Goal: Information Seeking & Learning: Learn about a topic

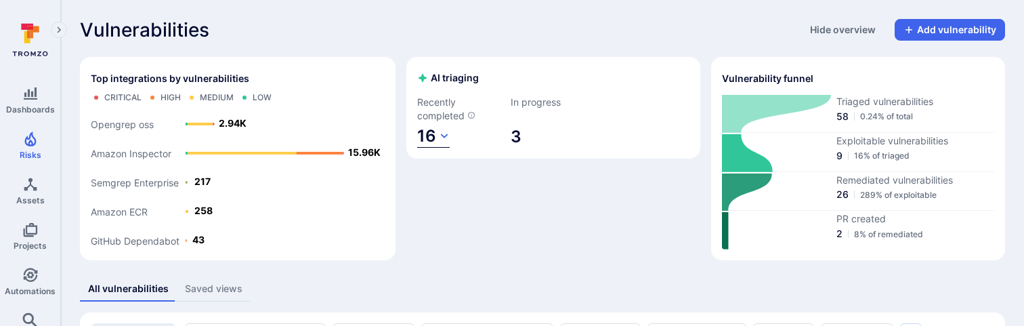
click at [437, 133] on button "16" at bounding box center [433, 136] width 32 height 22
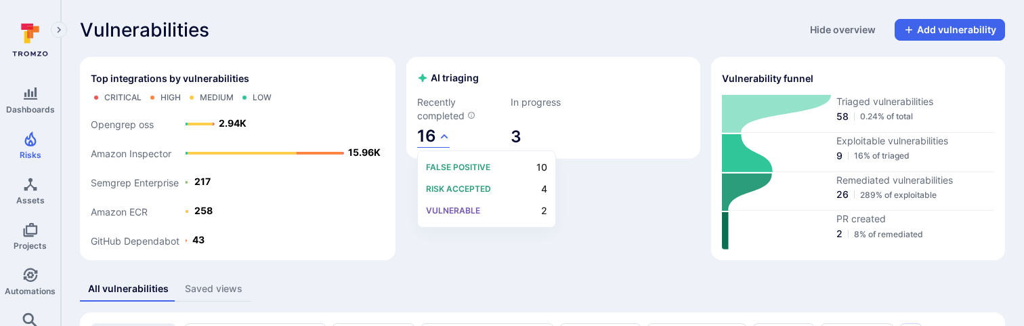
click at [439, 106] on div at bounding box center [512, 163] width 1024 height 326
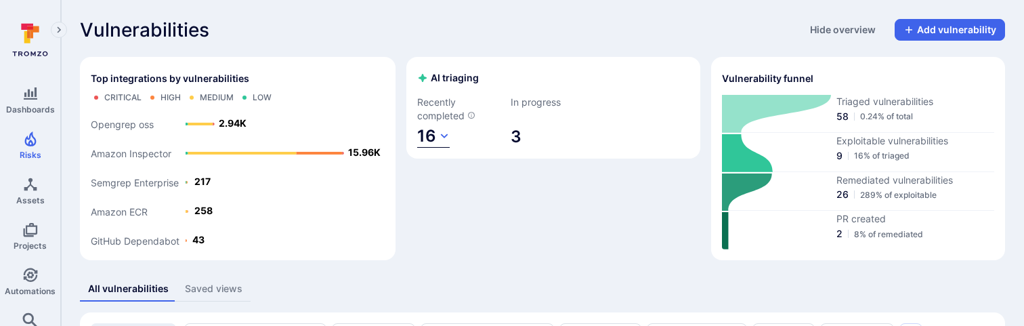
click at [439, 133] on icon "button" at bounding box center [444, 136] width 11 height 11
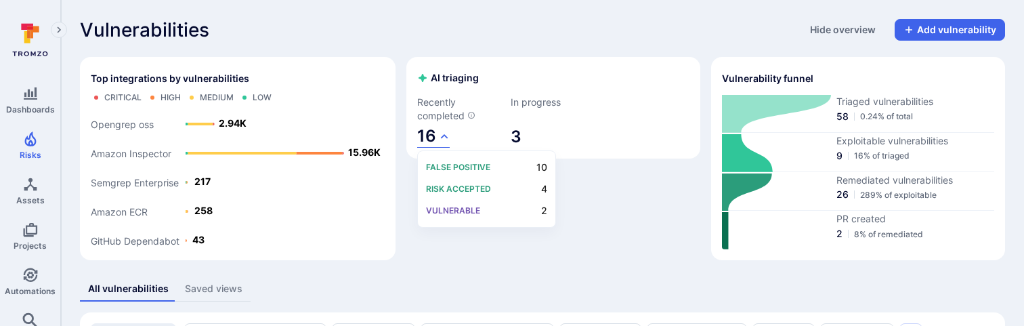
click at [439, 101] on div at bounding box center [512, 163] width 1024 height 326
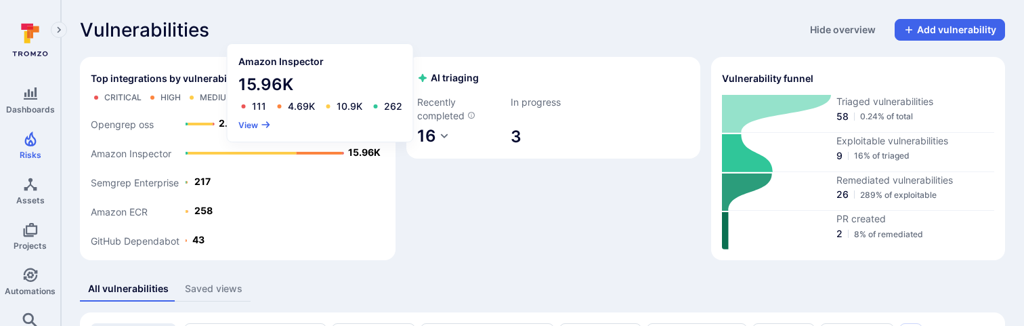
click at [292, 108] on div "4.69K" at bounding box center [301, 106] width 27 height 11
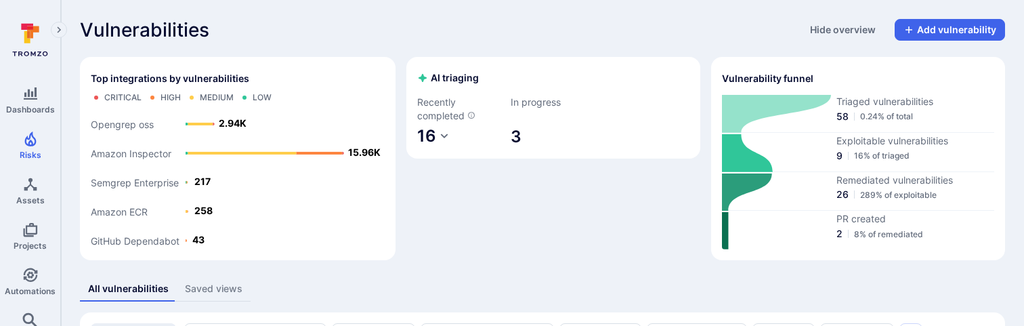
click at [475, 227] on div "AI triaging Recently completed 16 In progress 3" at bounding box center [553, 158] width 294 height 203
click at [436, 137] on button "16" at bounding box center [433, 136] width 32 height 22
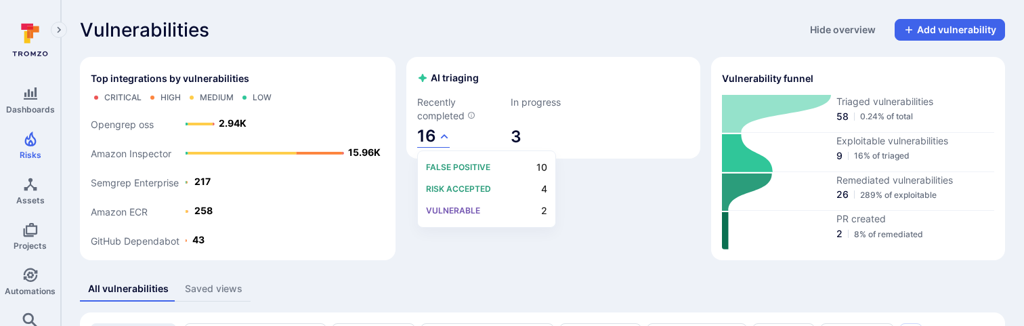
click at [531, 124] on div at bounding box center [512, 163] width 1024 height 326
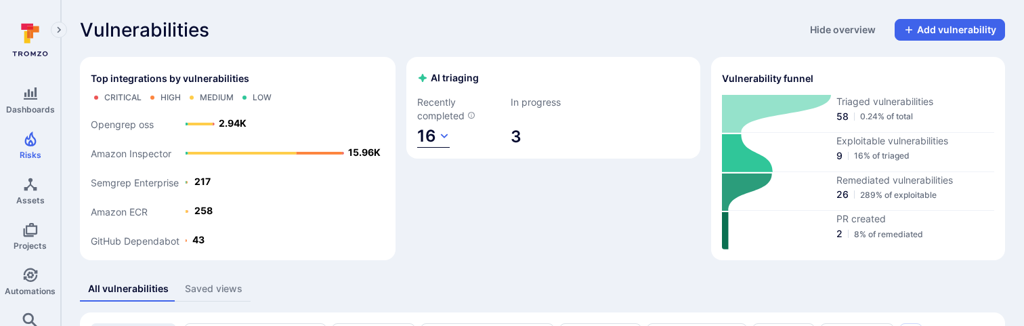
click at [419, 143] on span "16" at bounding box center [426, 136] width 19 height 20
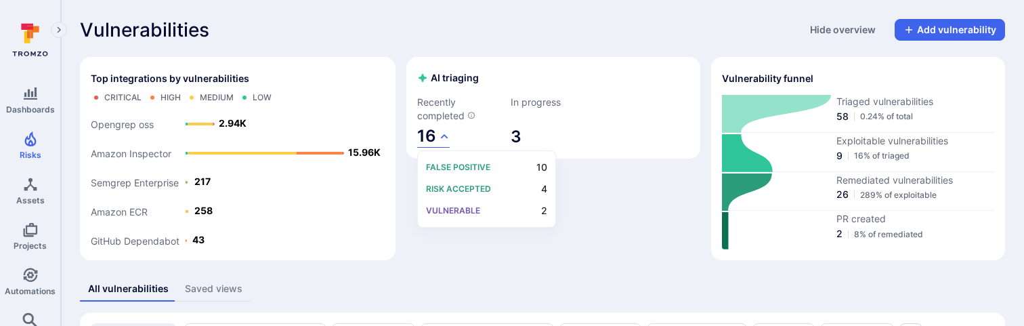
click at [433, 102] on div at bounding box center [512, 163] width 1024 height 326
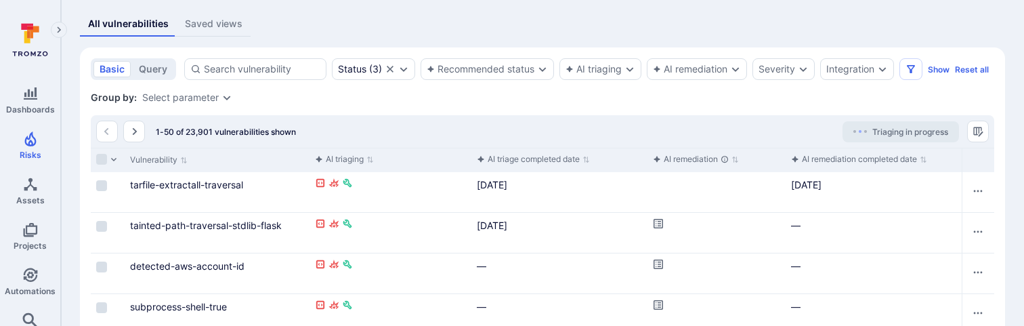
scroll to position [266, 0]
click at [194, 181] on link "tarfile-extractall-traversal" at bounding box center [186, 183] width 113 height 12
click at [656, 219] on icon "Cell for aiCtx.remediationStatus" at bounding box center [658, 222] width 11 height 11
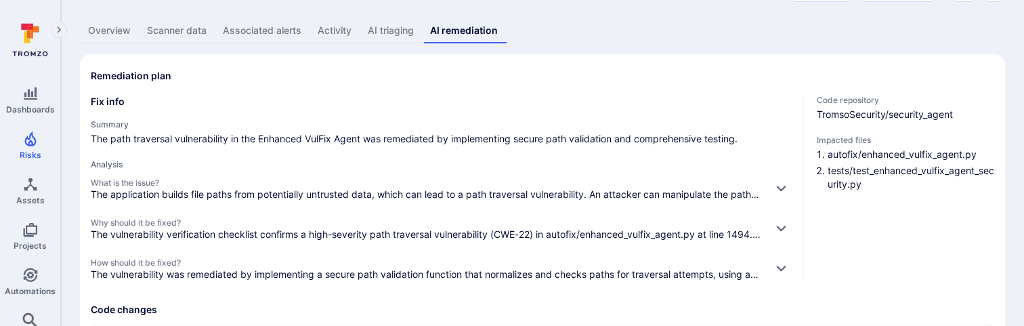
scroll to position [73, 0]
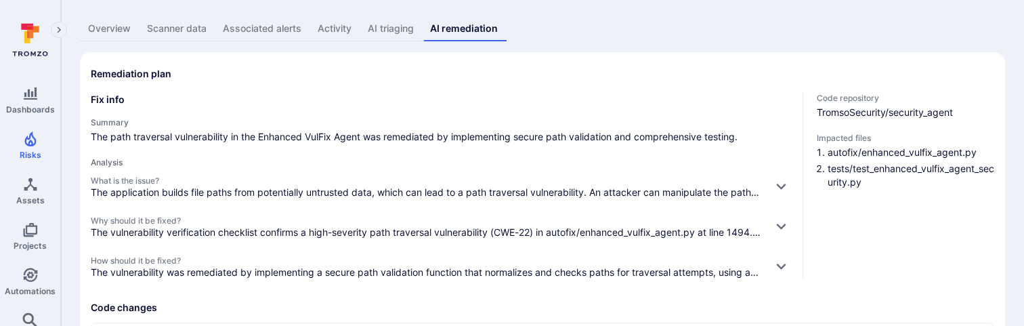
click at [487, 187] on p "The application builds file paths from potentially untrusted data, which can le…" at bounding box center [426, 193] width 671 height 14
click at [779, 181] on icon "button" at bounding box center [781, 186] width 14 height 14
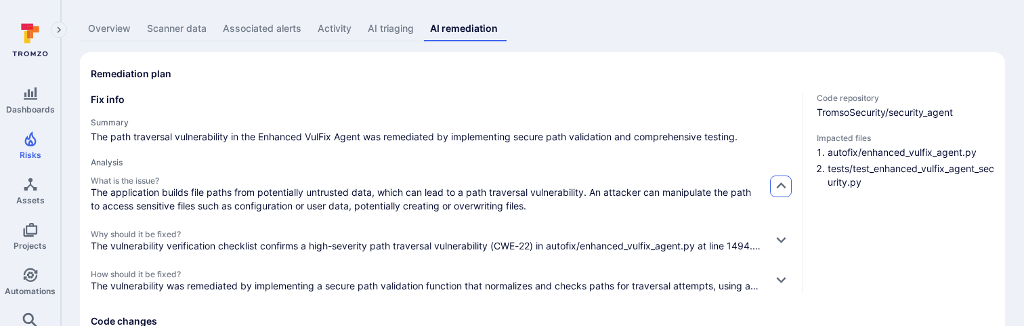
click at [779, 181] on icon "button" at bounding box center [781, 186] width 14 height 14
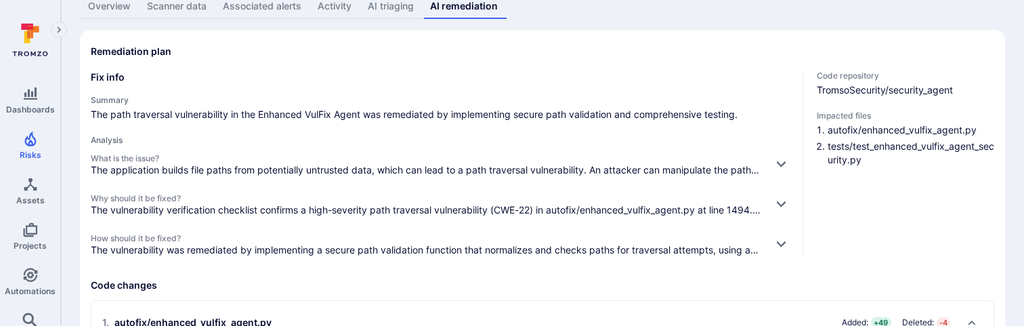
scroll to position [0, 0]
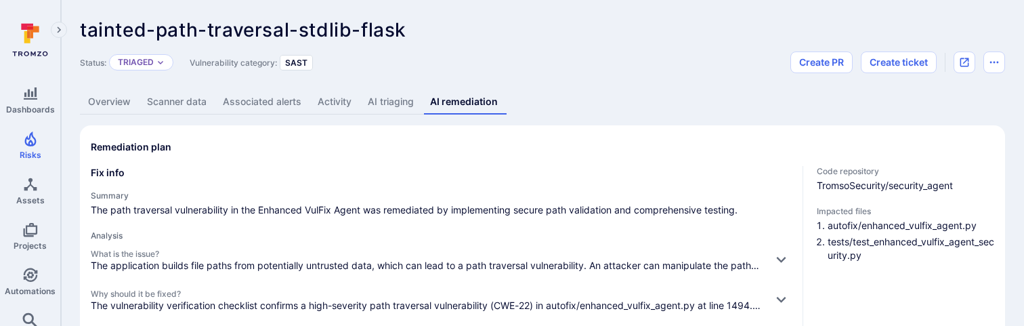
click at [441, 150] on div "Remediation plan" at bounding box center [542, 147] width 903 height 22
click at [462, 183] on div "Fix info Summary The path traversal vulnerability in the Enhanced VulFix Agent …" at bounding box center [441, 259] width 701 height 186
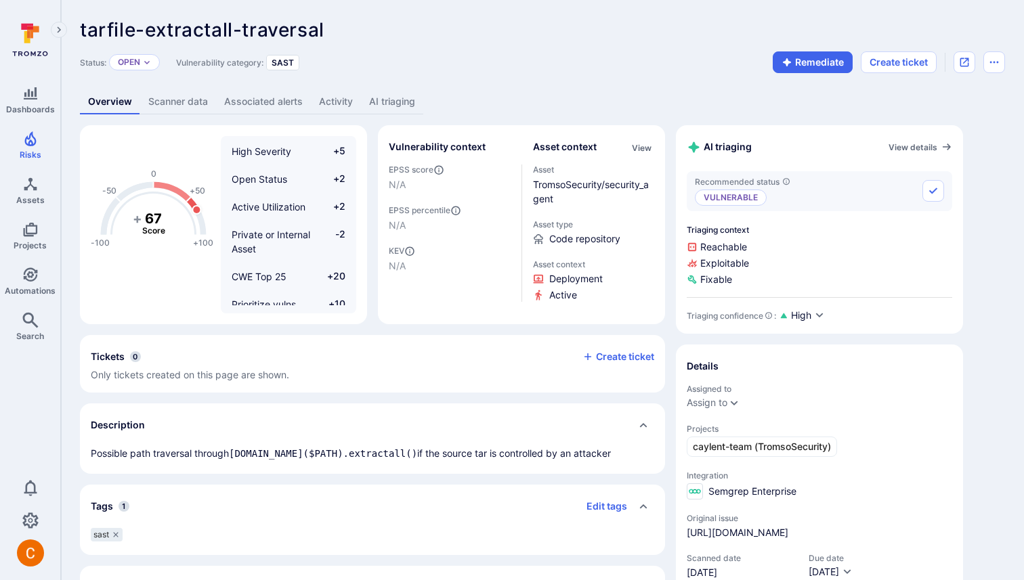
click at [403, 103] on link "AI triaging" at bounding box center [392, 101] width 62 height 25
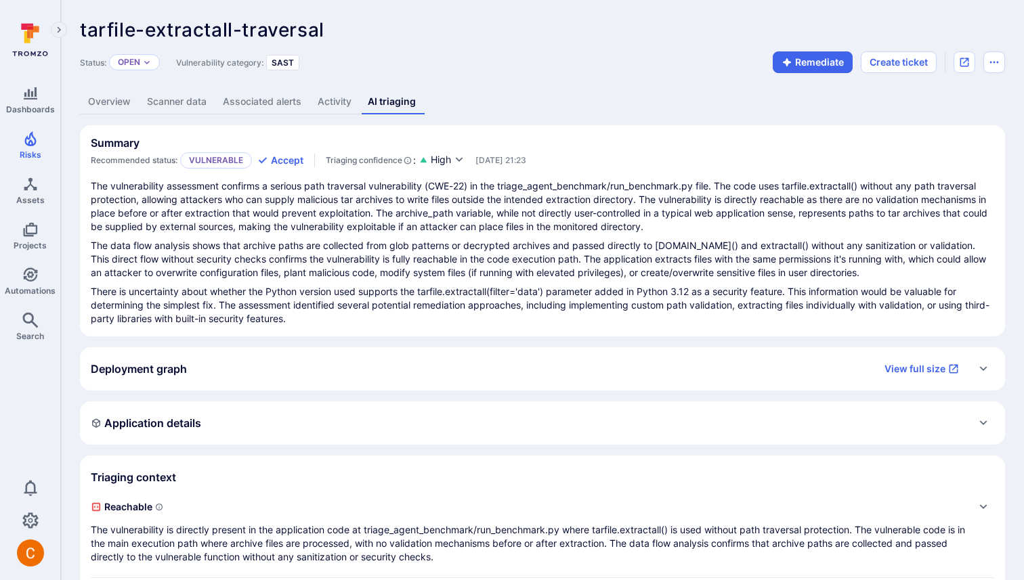
click at [619, 4] on div "tarfile-extractall-traversal ... Show more Status: Open Vulnerability category:…" at bounding box center [542, 399] width 963 height 798
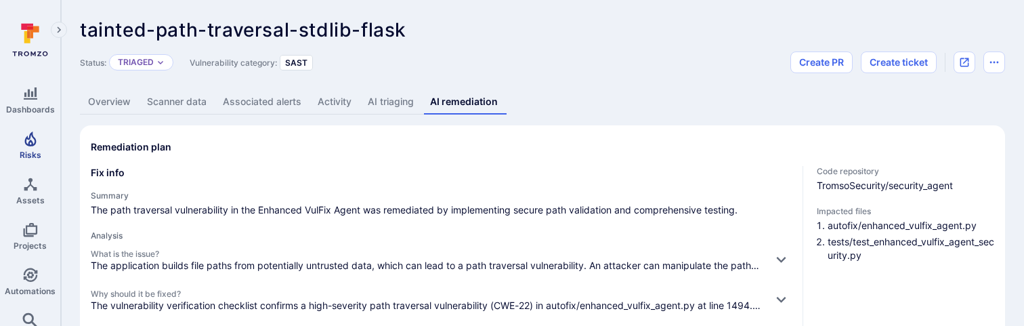
click at [22, 133] on icon "Risks" at bounding box center [30, 139] width 16 height 16
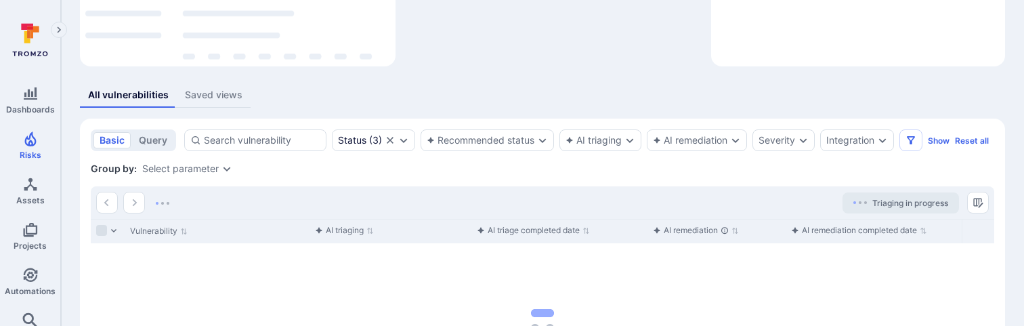
scroll to position [194, 0]
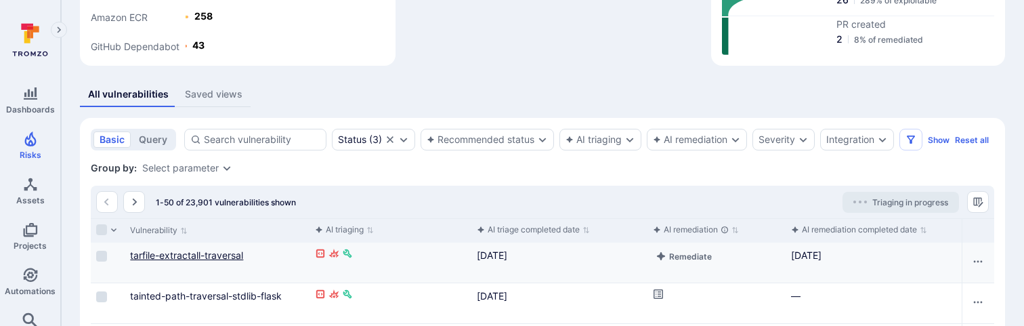
click at [204, 255] on link "tarfile-extractall-traversal" at bounding box center [186, 255] width 113 height 12
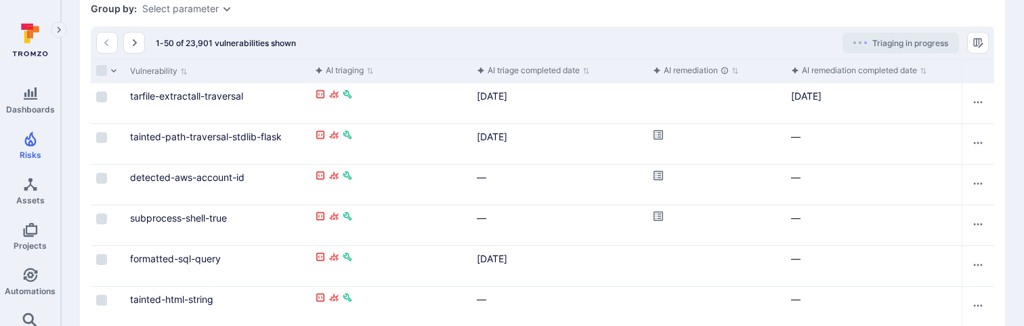
scroll to position [425, 0]
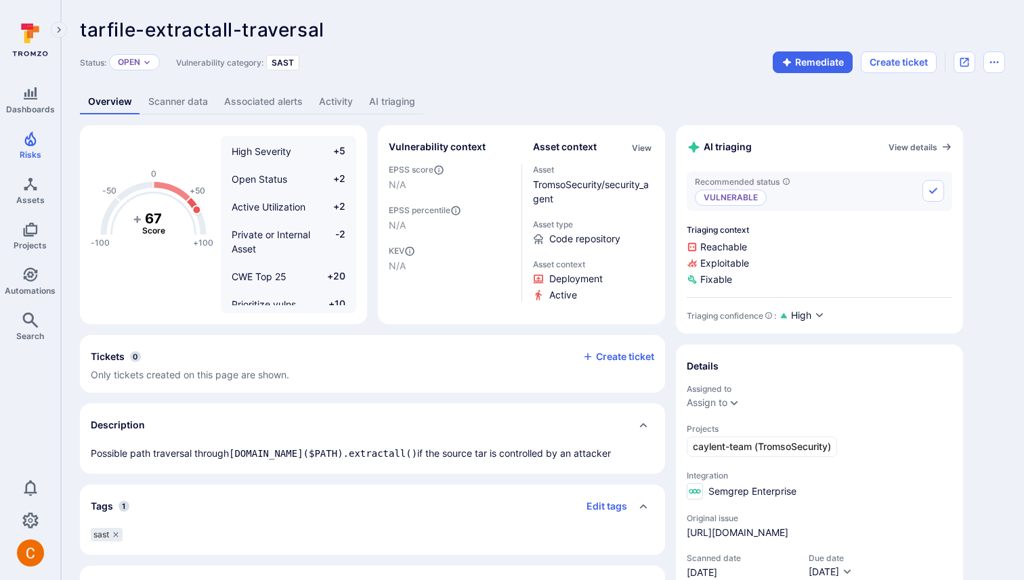
click at [422, 21] on div "tarfile-extractall-traversal ... Show more" at bounding box center [445, 30] width 731 height 22
